Goal: Information Seeking & Learning: Learn about a topic

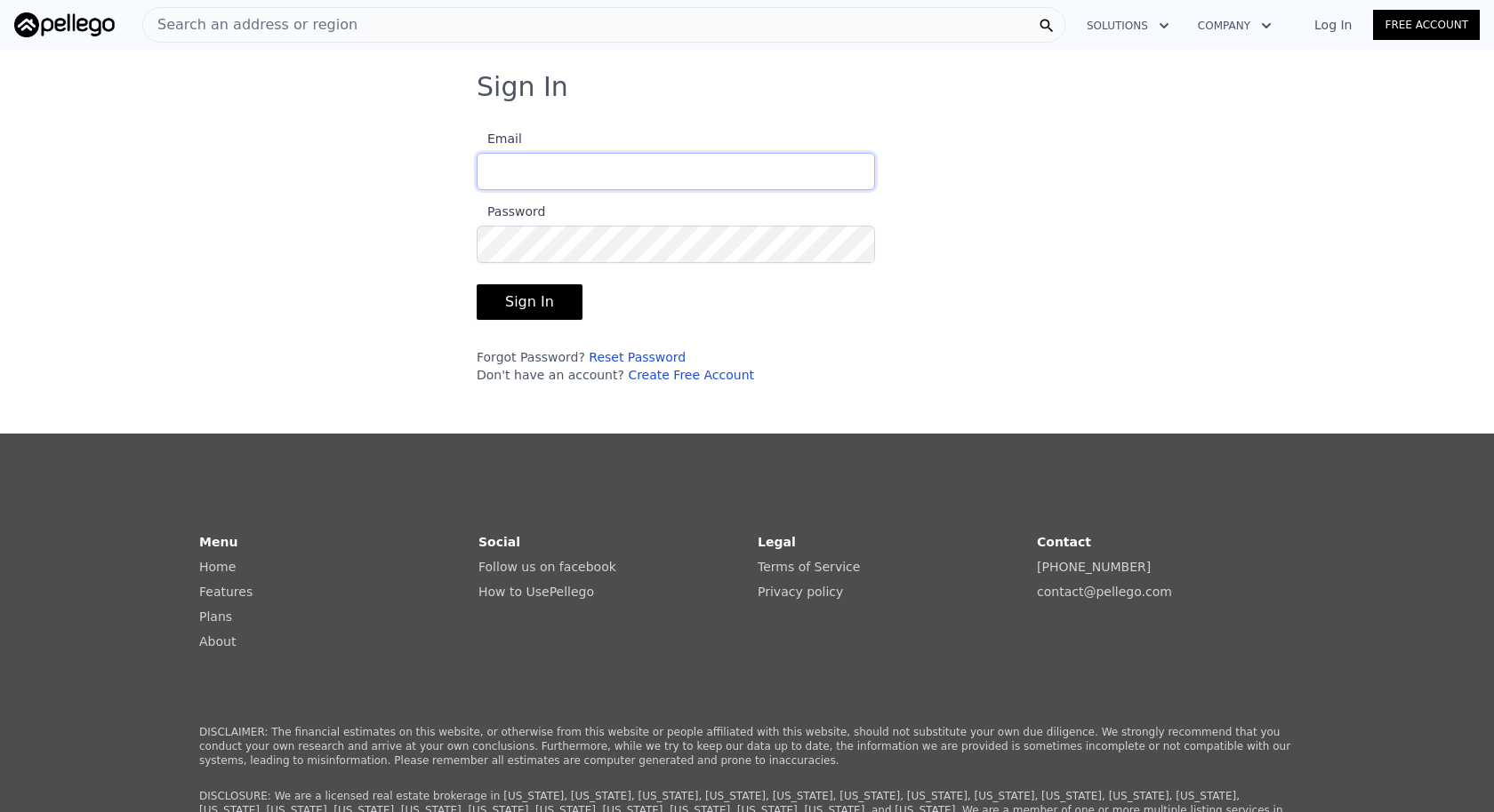
type input "[PERSON_NAME][EMAIL_ADDRESS][PERSON_NAME][DOMAIN_NAME]"
click at [541, 292] on button "Sign In" at bounding box center [529, 301] width 106 height 35
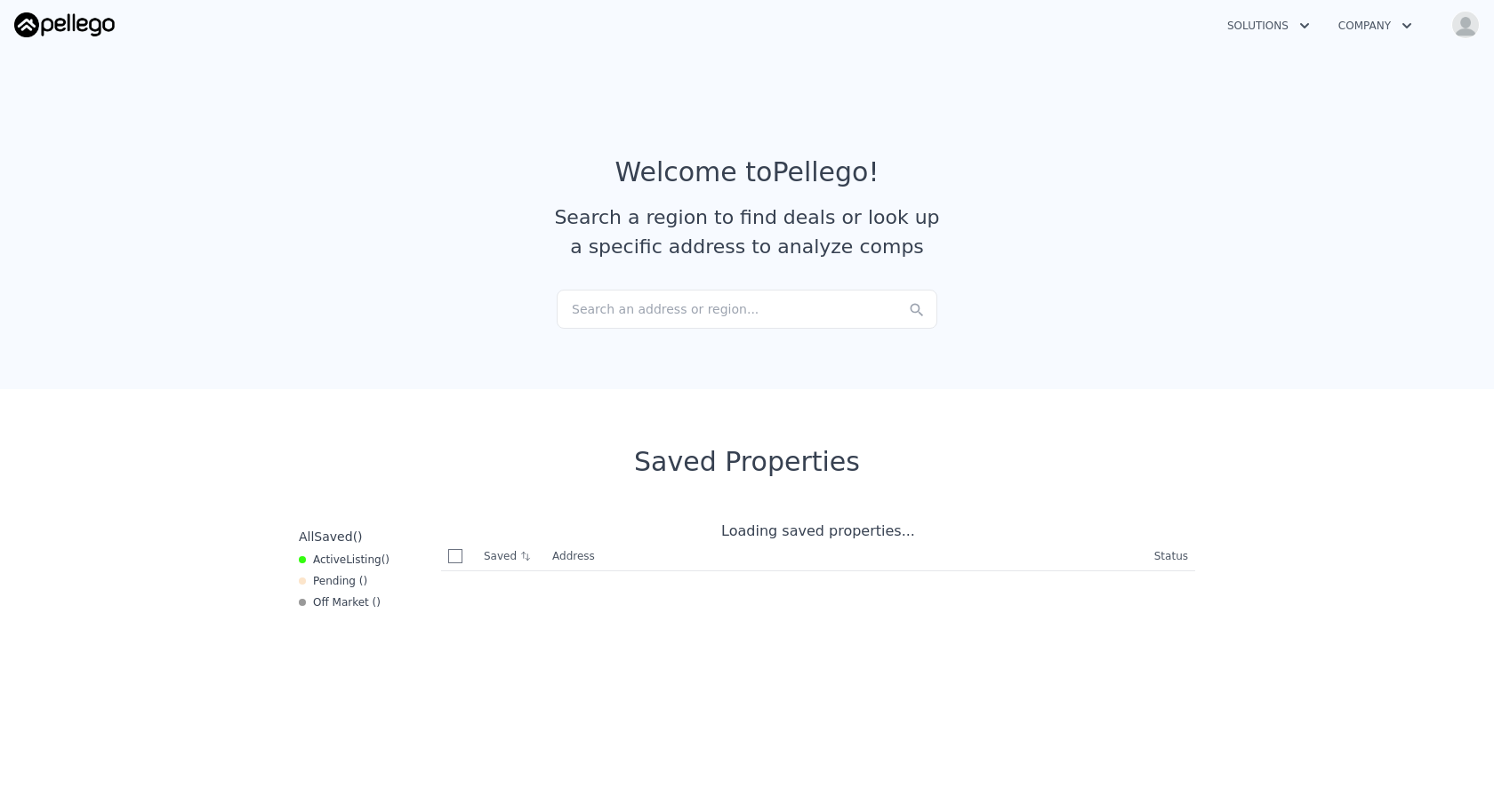
click at [628, 310] on div "Search an address or region..." at bounding box center [746, 308] width 380 height 39
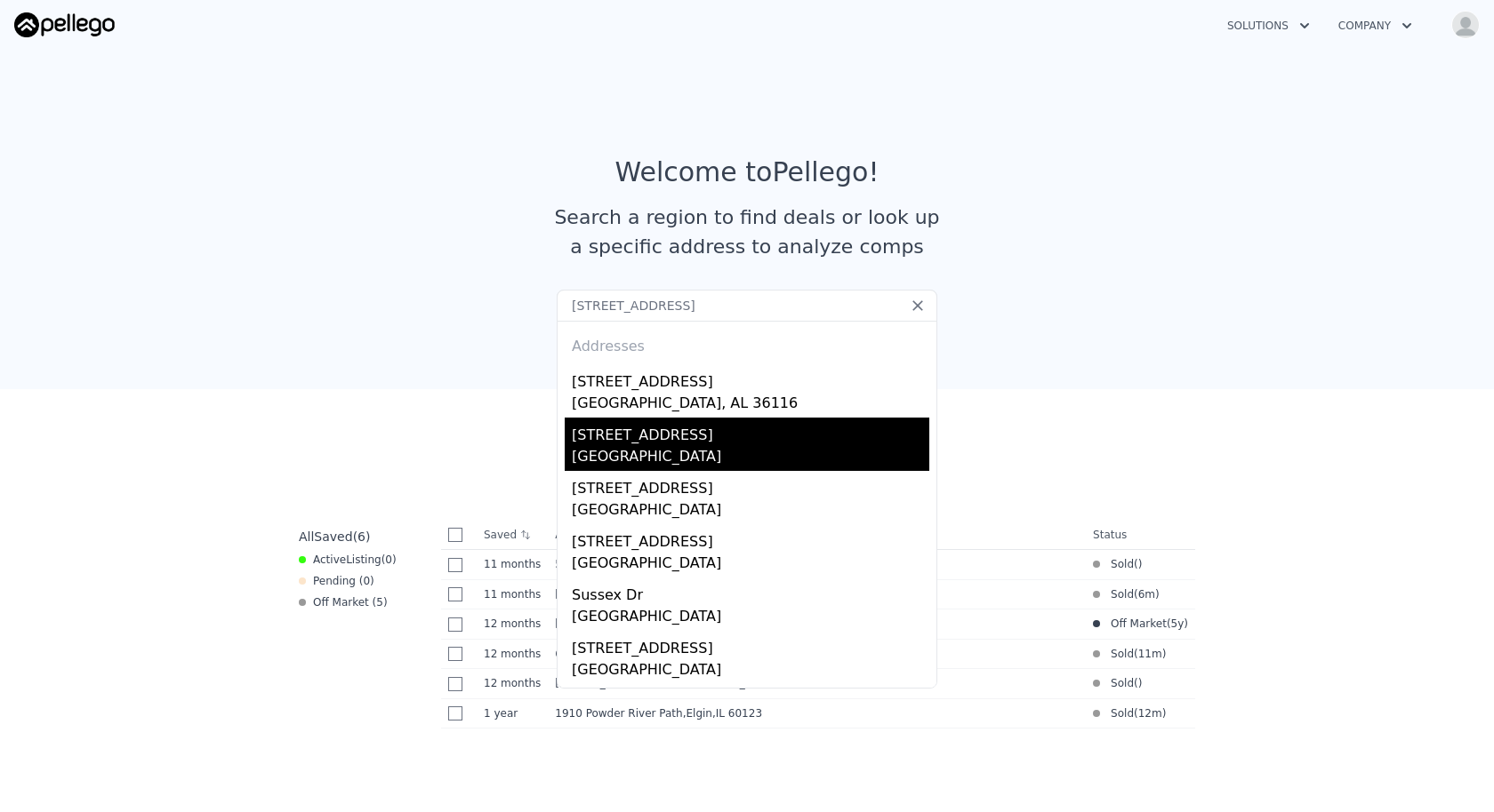
type input "[STREET_ADDRESS]"
click at [679, 440] on div "[STREET_ADDRESS]" at bounding box center [751, 431] width 358 height 28
